Goal: Navigation & Orientation: Find specific page/section

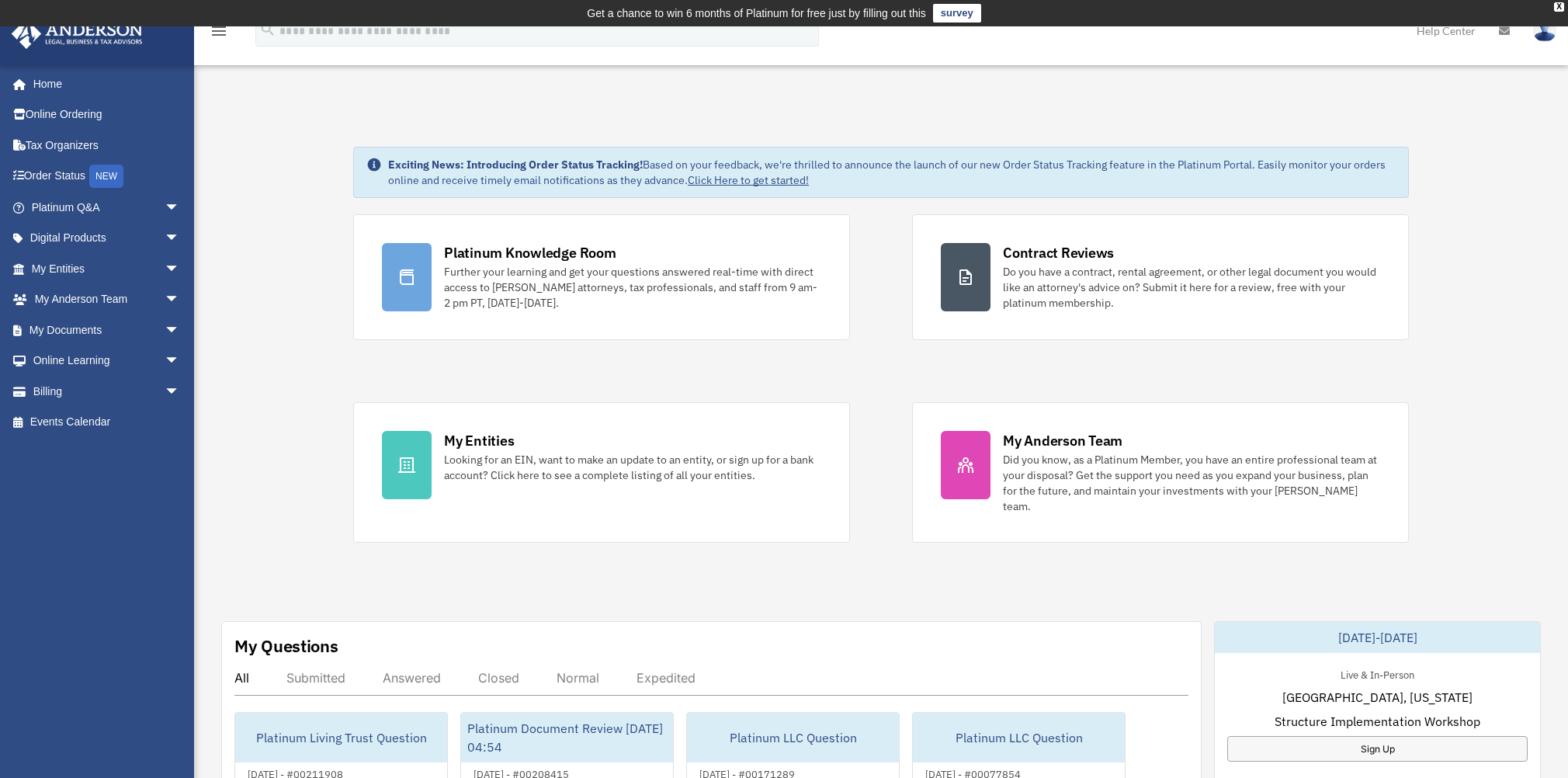
scroll to position [104, 0]
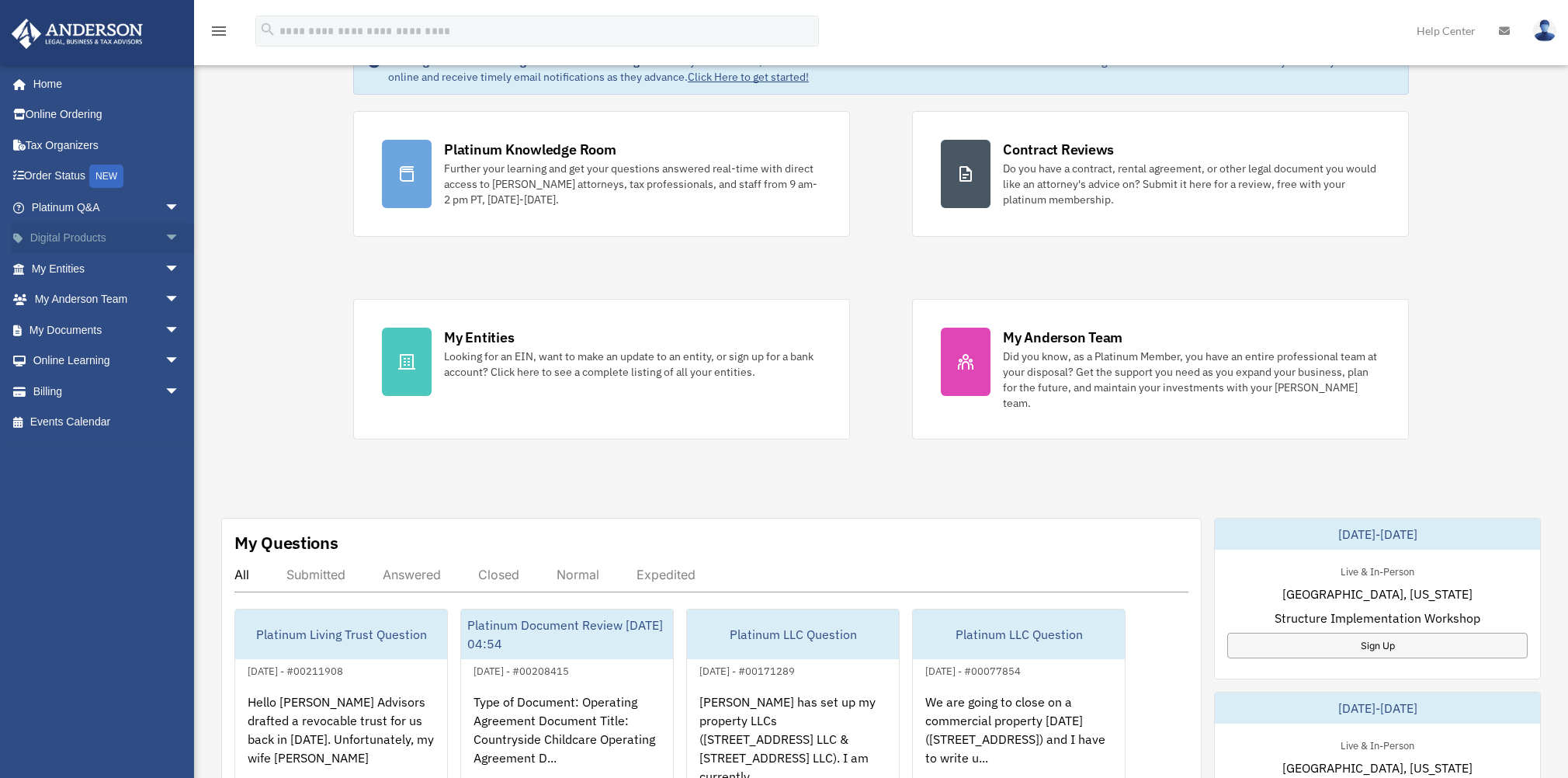
click at [93, 244] on link "Digital Products arrow_drop_down" at bounding box center [107, 238] width 192 height 31
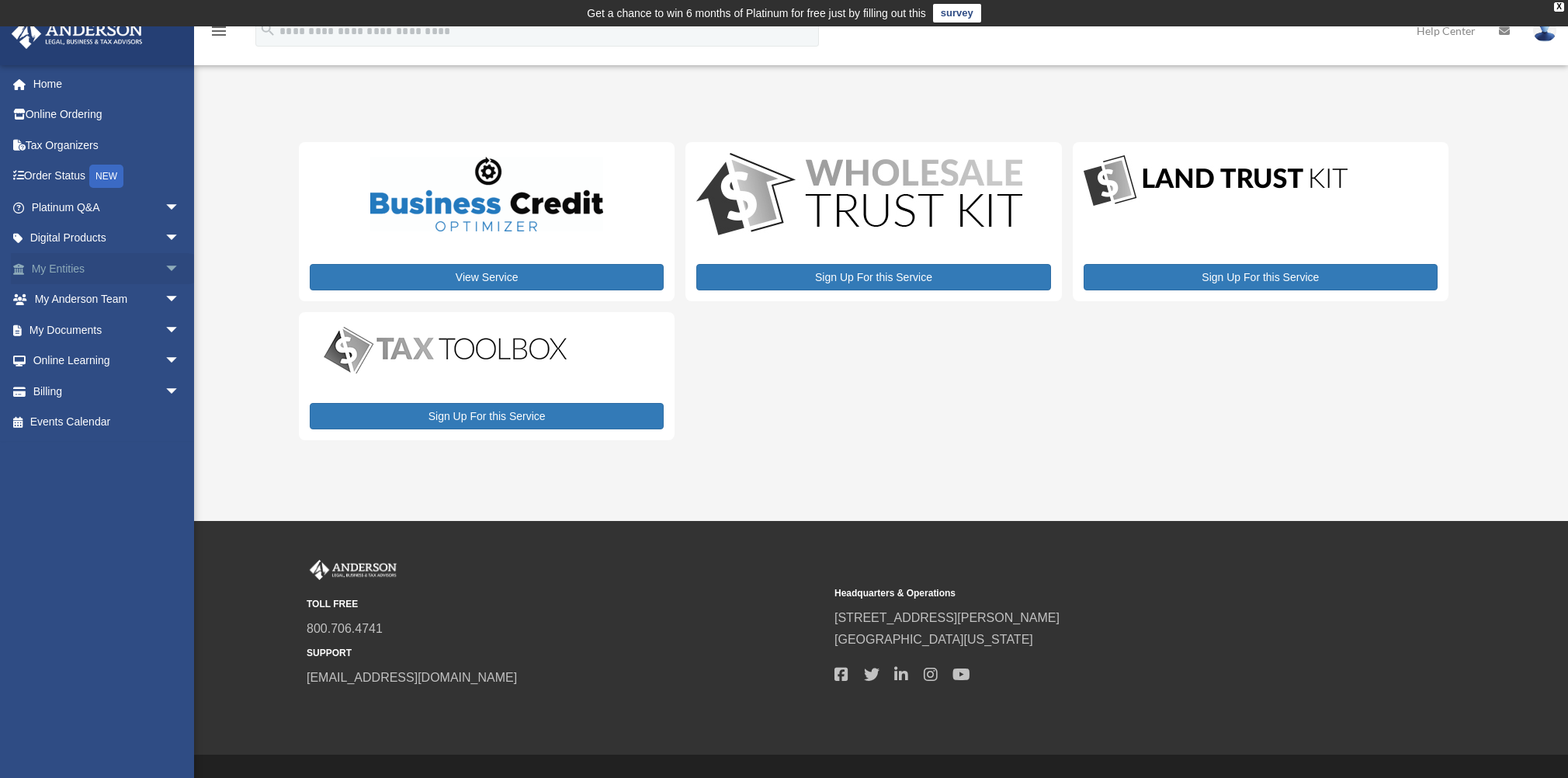
click at [88, 273] on link "My Entities arrow_drop_down" at bounding box center [107, 268] width 192 height 31
click at [164, 270] on span "arrow_drop_down" at bounding box center [179, 269] width 31 height 32
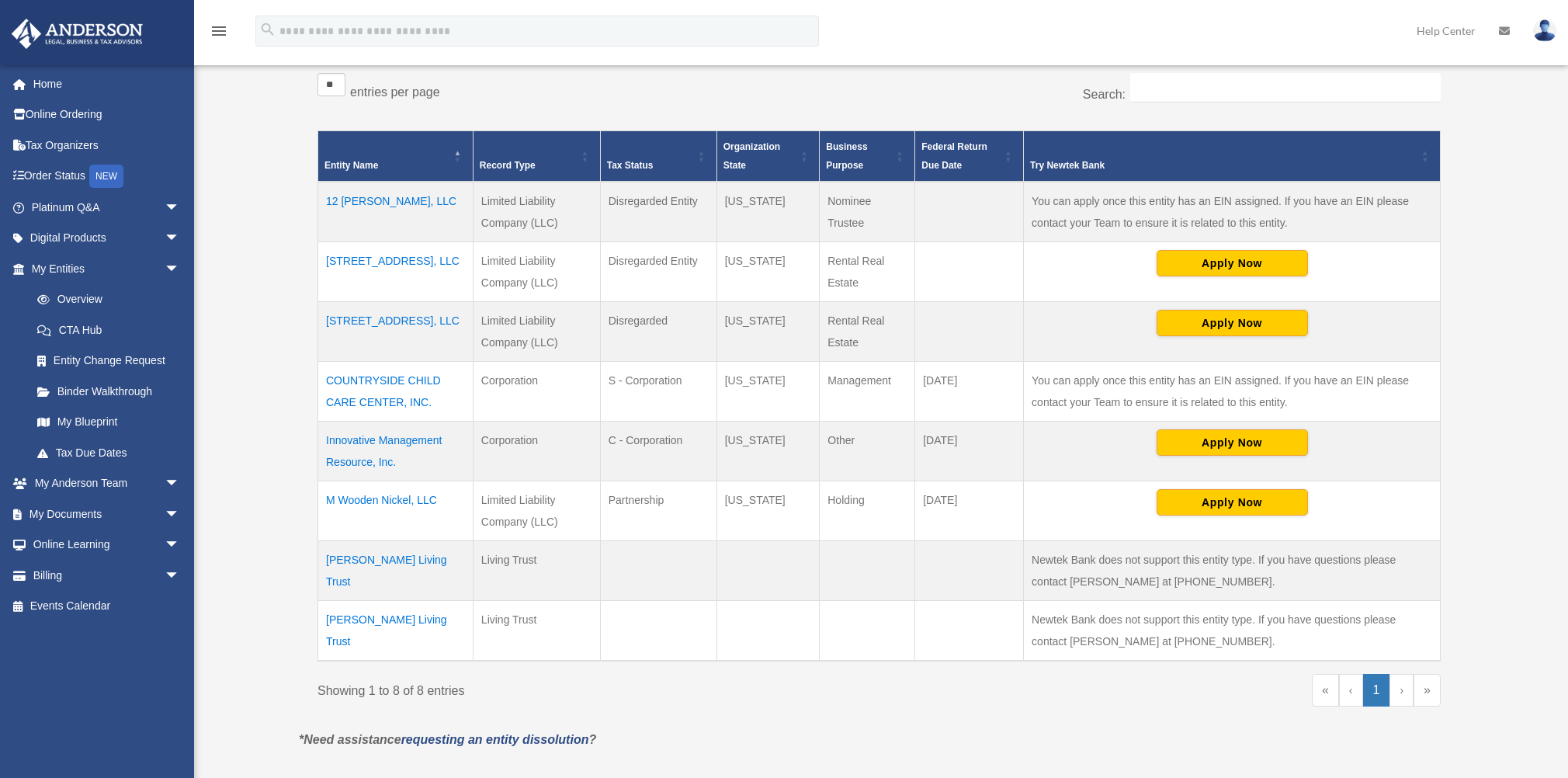
scroll to position [413, 0]
